Goal: Find specific page/section: Find specific page/section

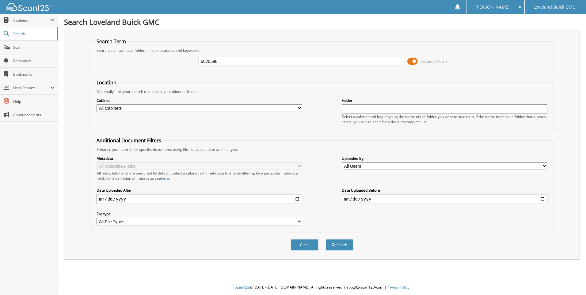
type input "6020598"
click at [326, 239] on button "Search" at bounding box center [340, 244] width 28 height 11
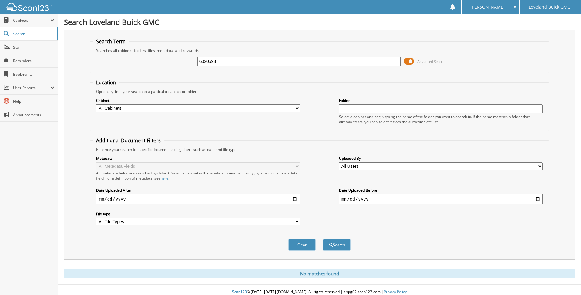
click at [171, 108] on select "All Cabinets IMPORT SERVICE RO PARTS SERVICE LOANER HISTORY SERVICE RO Needs Fi…" at bounding box center [198, 108] width 204 height 8
select select "43919"
click at [96, 104] on select "All Cabinets IMPORT SERVICE RO PARTS SERVICE LOANER HISTORY SERVICE RO Needs Fi…" at bounding box center [198, 108] width 204 height 8
click at [344, 245] on button "Search" at bounding box center [337, 244] width 28 height 11
drag, startPoint x: 219, startPoint y: 61, endPoint x: 134, endPoint y: 63, distance: 85.2
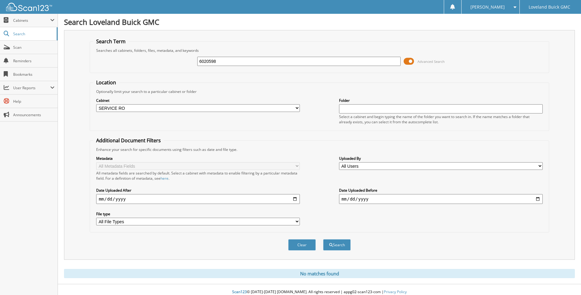
click at [134, 63] on div "6020598 Advanced Search" at bounding box center [319, 61] width 453 height 17
type input "6021195"
click at [323, 239] on button "Search" at bounding box center [337, 244] width 28 height 11
click at [36, 50] on span "Scan" at bounding box center [33, 47] width 41 height 5
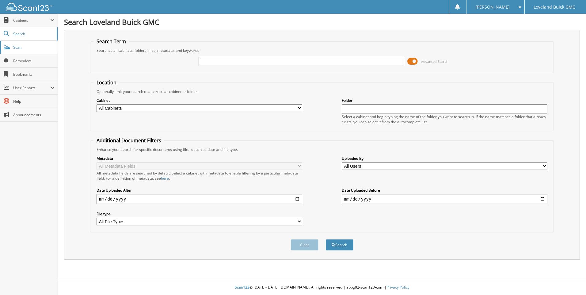
click at [34, 52] on link "Scan" at bounding box center [29, 47] width 58 height 13
